Goal: Information Seeking & Learning: Find specific page/section

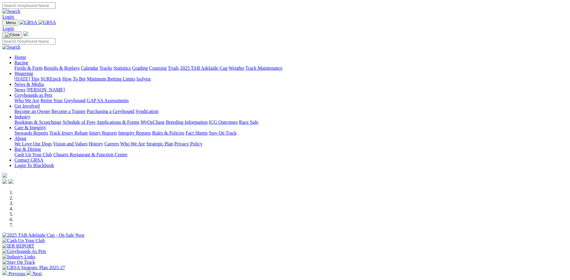
click at [151, 130] on link "Integrity Reports" at bounding box center [134, 132] width 33 height 5
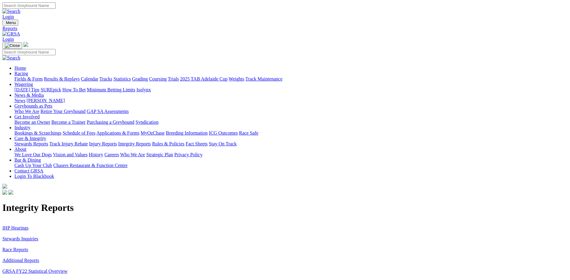
click at [38, 236] on link "Stewards Inquiries" at bounding box center [20, 238] width 36 height 5
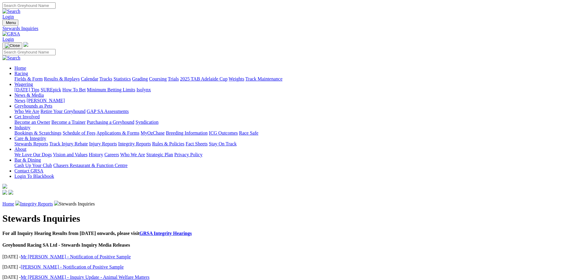
click at [53, 201] on link "Integrity Reports" at bounding box center [36, 203] width 33 height 5
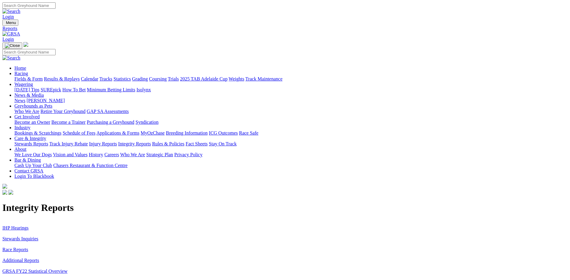
click at [29, 225] on link "IHP Hearings" at bounding box center [15, 227] width 26 height 5
